Goal: Task Accomplishment & Management: Use online tool/utility

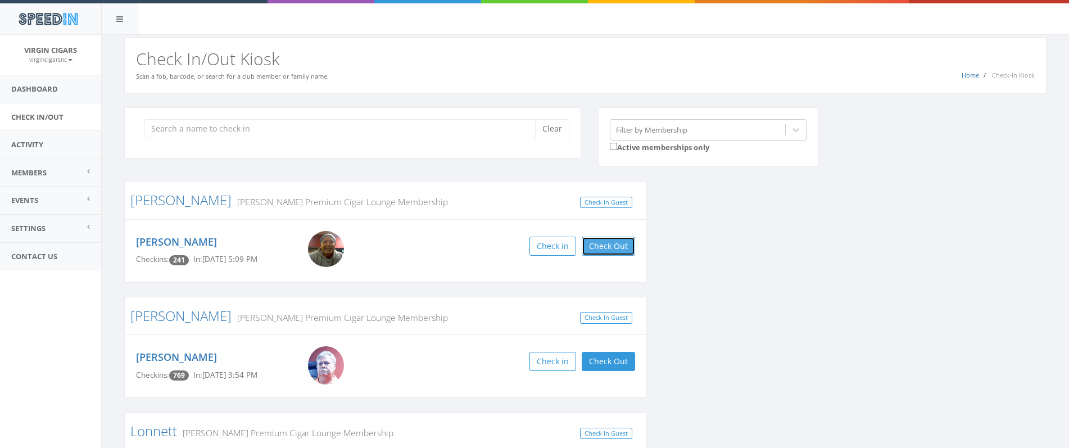
click at [596, 239] on button "Check Out" at bounding box center [607, 246] width 53 height 19
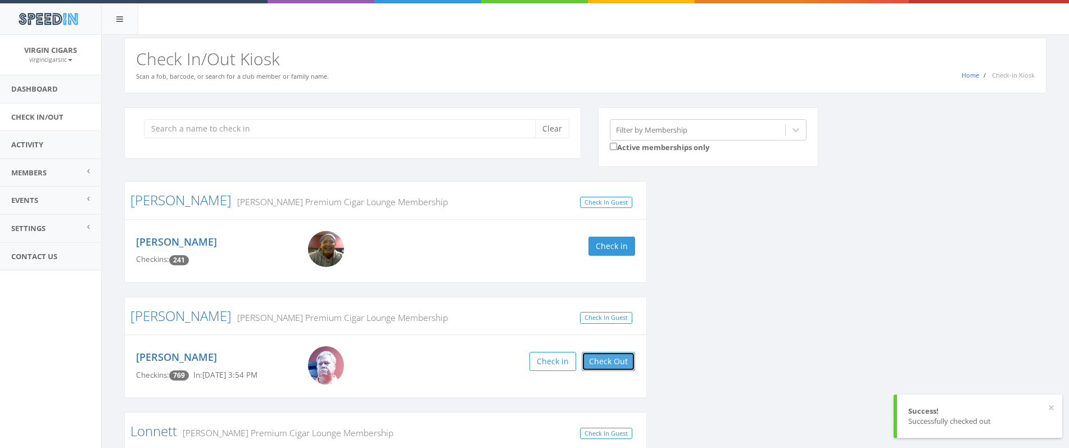
click at [614, 364] on button "Check Out" at bounding box center [607, 361] width 53 height 19
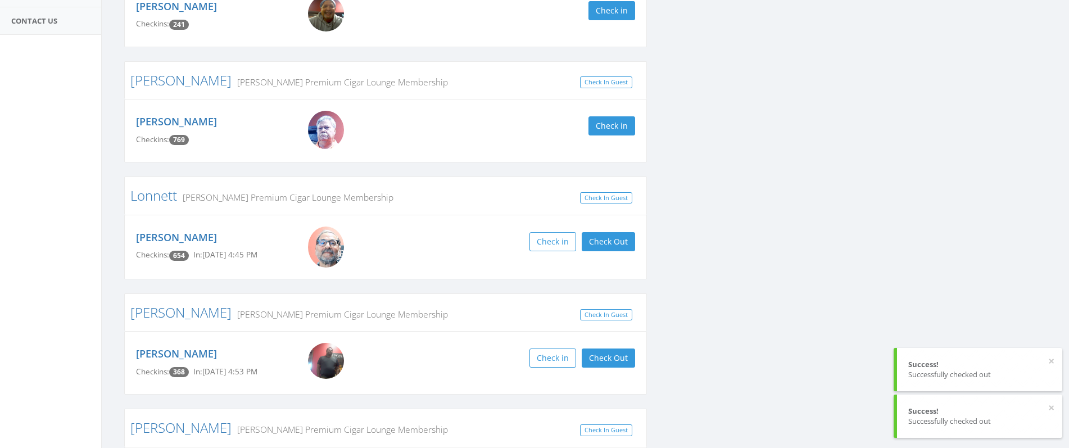
scroll to position [256, 0]
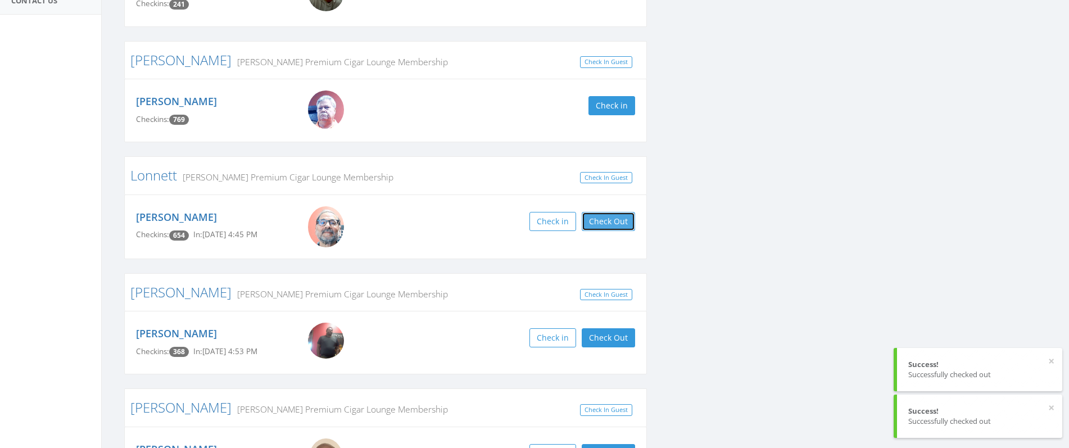
click at [599, 222] on button "Check Out" at bounding box center [607, 221] width 53 height 19
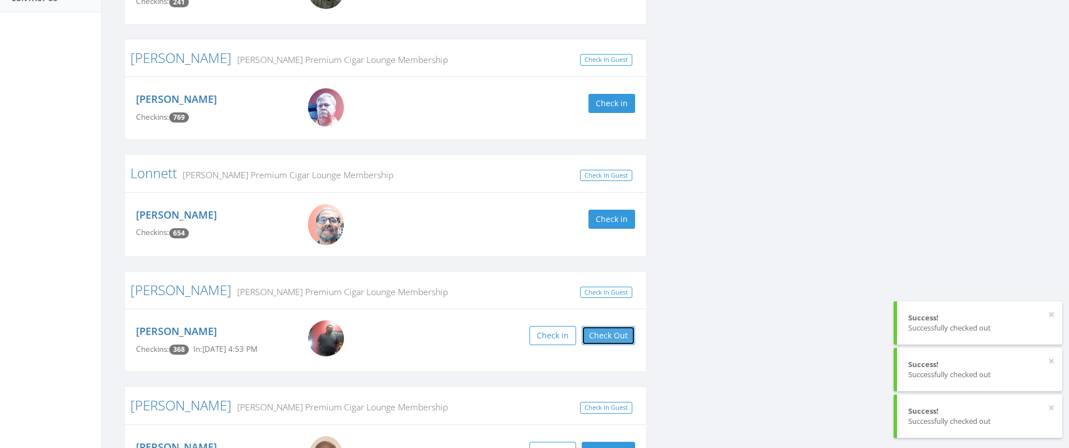
click at [613, 337] on button "Check Out" at bounding box center [607, 335] width 53 height 19
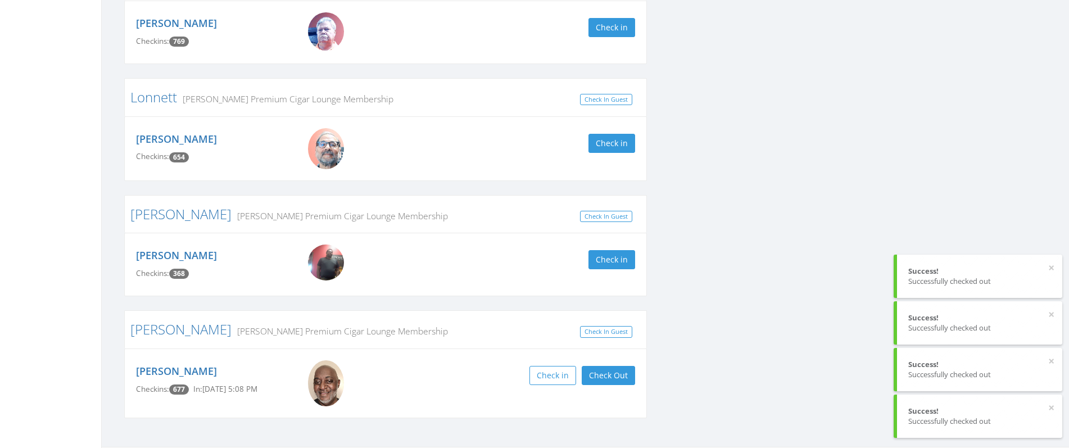
scroll to position [338, 0]
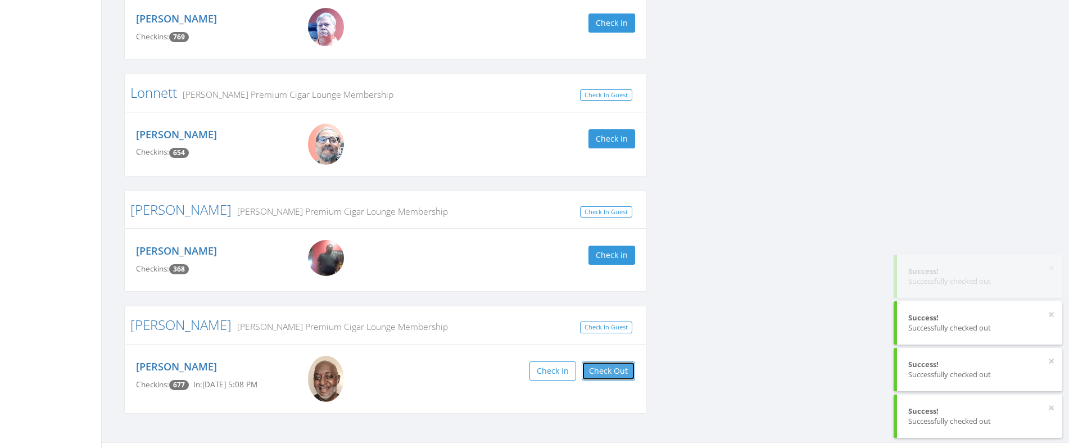
click at [613, 369] on button "Check Out" at bounding box center [607, 370] width 53 height 19
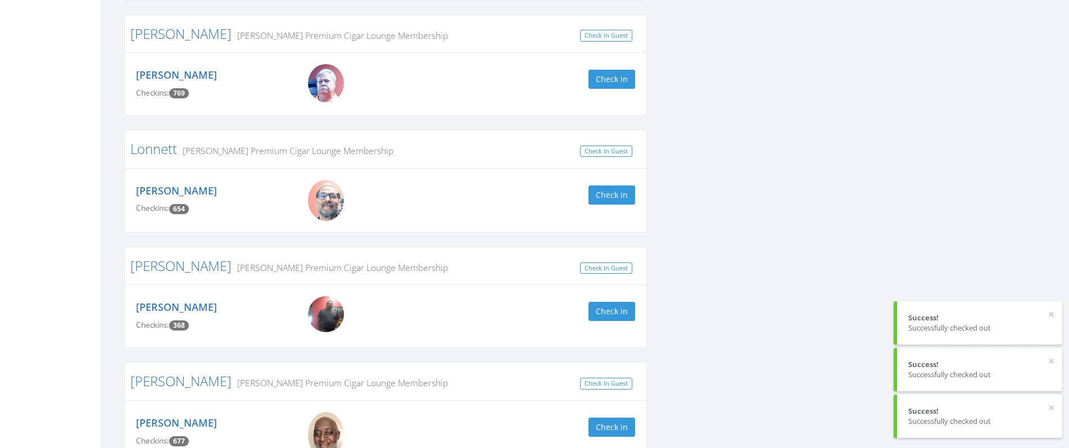
scroll to position [0, 0]
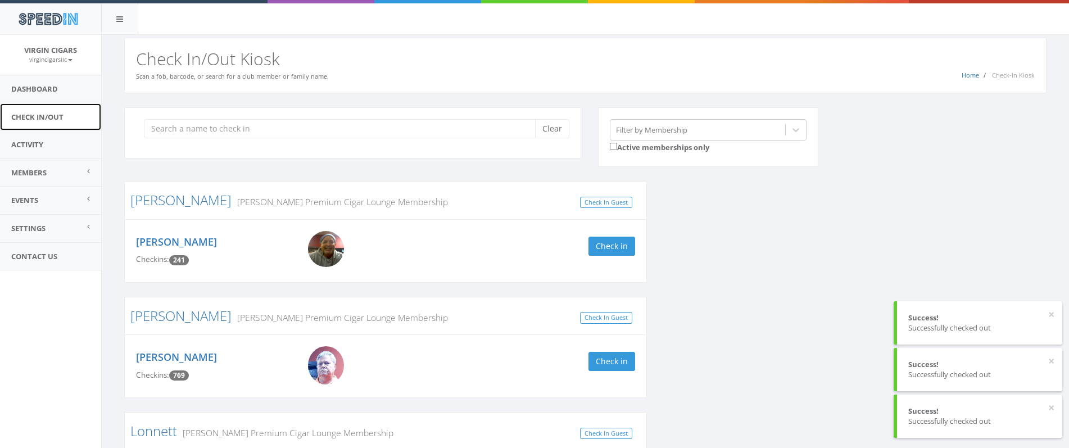
click at [43, 116] on link "Check In/Out" at bounding box center [50, 117] width 101 height 28
